Goal: Subscribe to service/newsletter

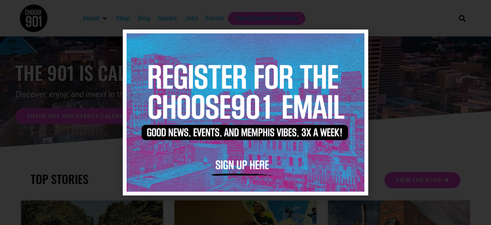
click at [356, 38] on icon "Close" at bounding box center [358, 40] width 6 height 6
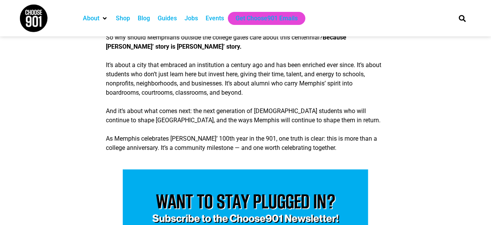
scroll to position [1627, 0]
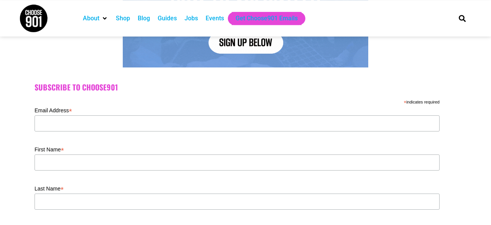
scroll to position [165, 0]
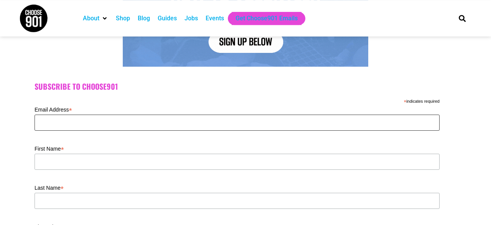
click at [278, 123] on input "Email Address *" at bounding box center [236, 123] width 405 height 16
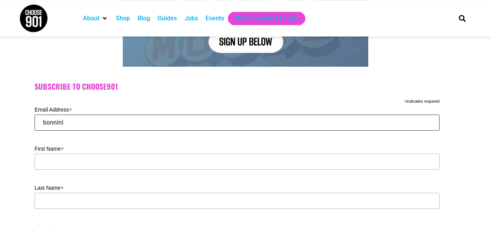
type input "[EMAIL_ADDRESS][PERSON_NAME][DOMAIN_NAME]"
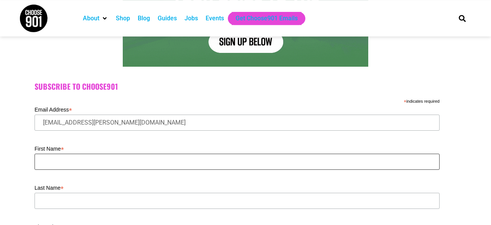
type input "[PERSON_NAME]"
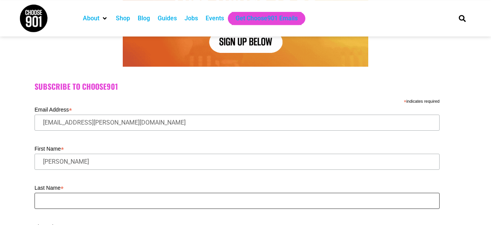
type input "[PERSON_NAME]"
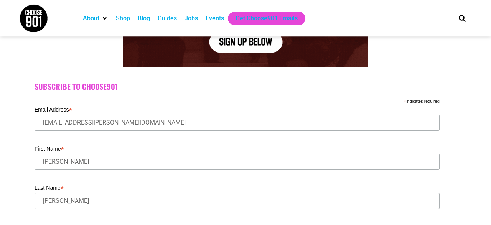
type input "38111"
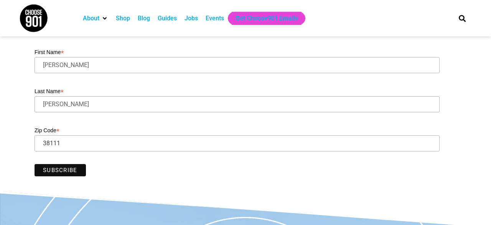
scroll to position [276, 0]
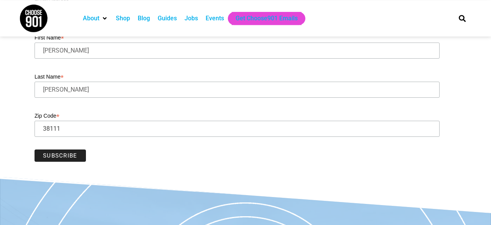
click at [67, 153] on input "Subscribe" at bounding box center [59, 155] width 51 height 12
